Goal: Information Seeking & Learning: Learn about a topic

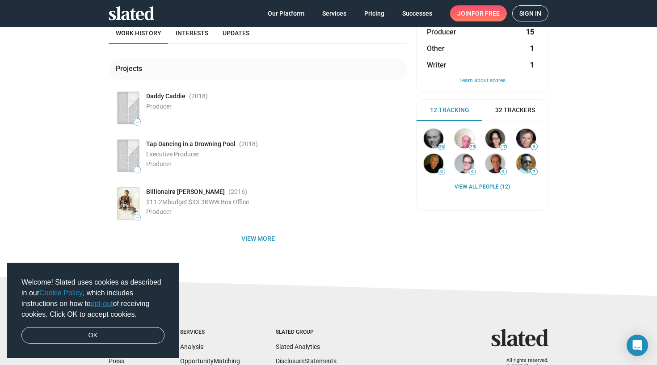
scroll to position [107, 0]
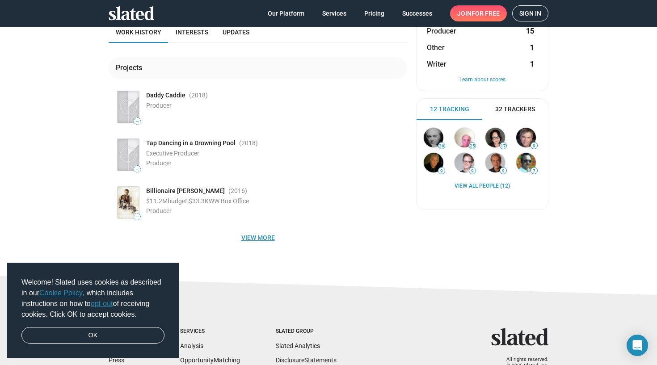
click at [267, 236] on span "View more" at bounding box center [258, 238] width 284 height 16
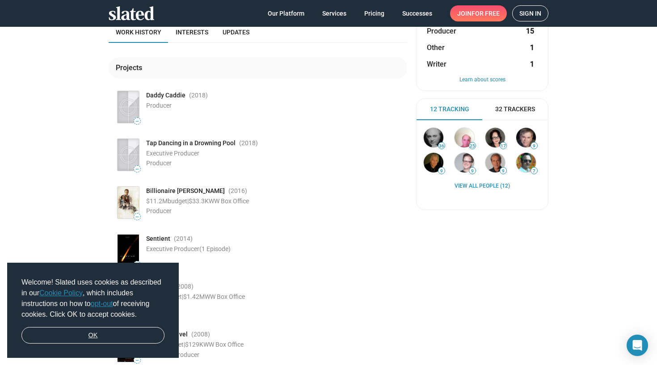
click at [95, 337] on link "OK" at bounding box center [92, 335] width 143 height 17
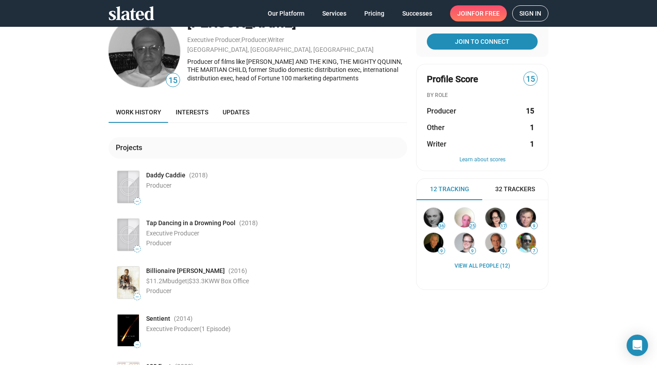
scroll to position [18, 0]
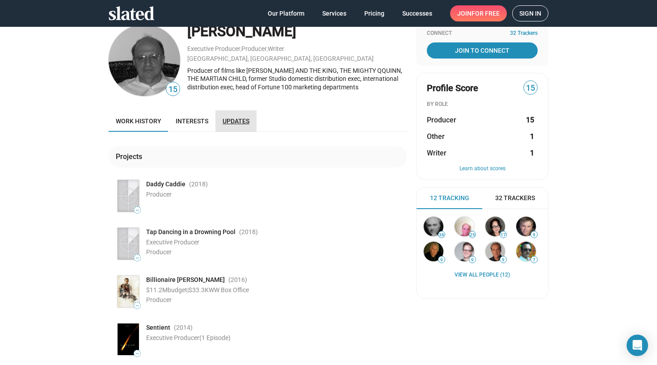
click at [228, 122] on span "Updates" at bounding box center [236, 121] width 27 height 7
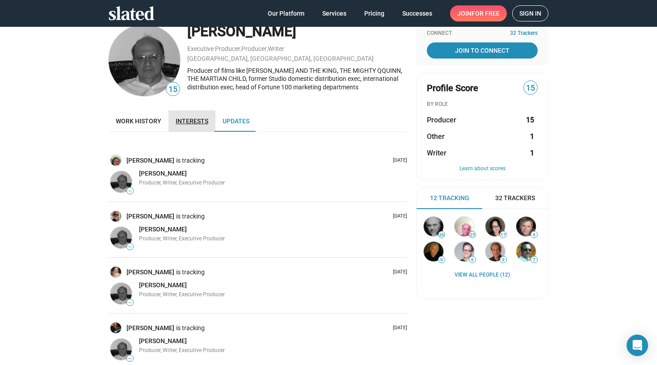
click at [195, 121] on span "Interests" at bounding box center [192, 121] width 33 height 7
